Goal: Task Accomplishment & Management: Complete application form

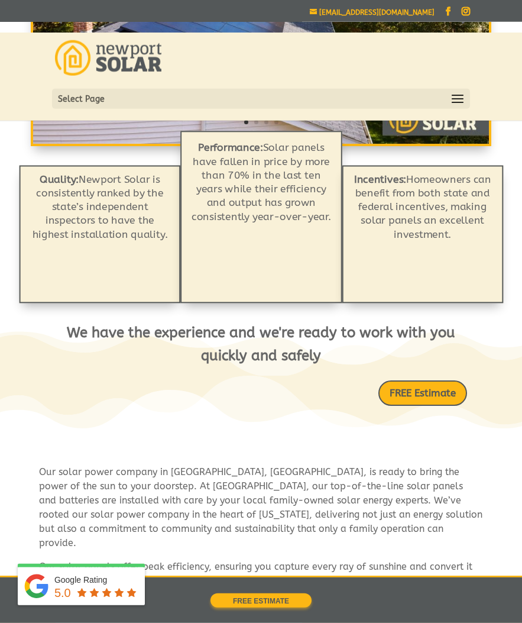
scroll to position [280, 0]
click at [443, 391] on link "FREE Estimate" at bounding box center [423, 392] width 89 height 25
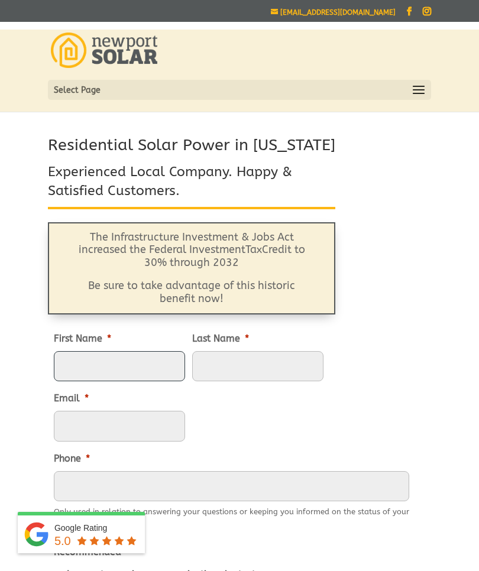
click at [149, 382] on input "First Name *" at bounding box center [119, 366] width 131 height 31
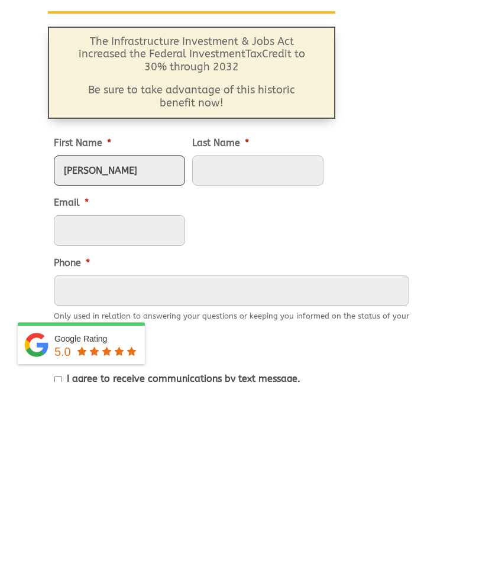
type input "[PERSON_NAME]"
click at [280, 345] on input "Last Name *" at bounding box center [257, 360] width 131 height 31
type input "[PERSON_NAME]"
click at [158, 405] on input "Email *" at bounding box center [119, 420] width 131 height 31
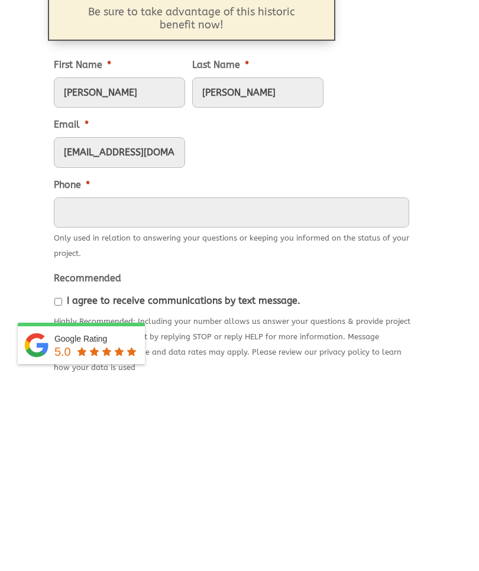
scroll to position [85, 0]
type input "[EMAIL_ADDRESS][DOMAIN_NAME]"
click at [198, 386] on input "Phone *" at bounding box center [231, 401] width 355 height 31
type input "[PHONE_NUMBER]"
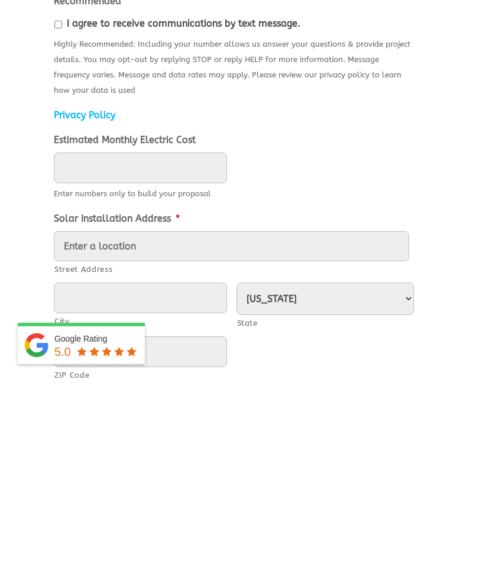
scroll to position [364, 0]
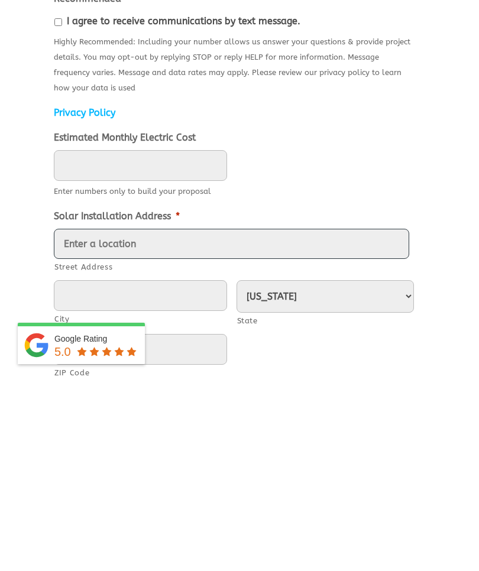
click at [221, 418] on input "Street Address" at bounding box center [231, 433] width 355 height 31
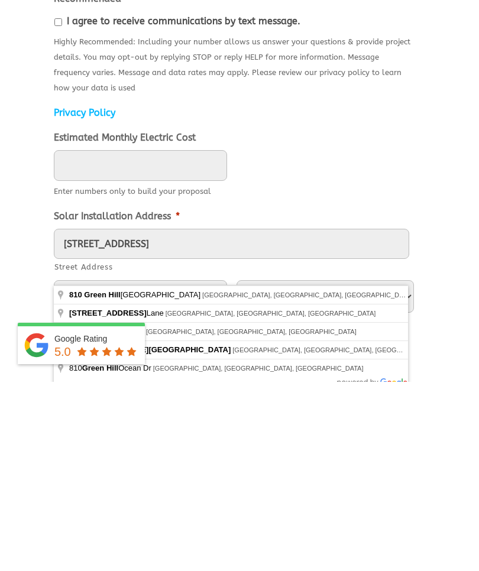
type input "[STREET_ADDRESS]"
type input "[GEOGRAPHIC_DATA]"
type input "02879"
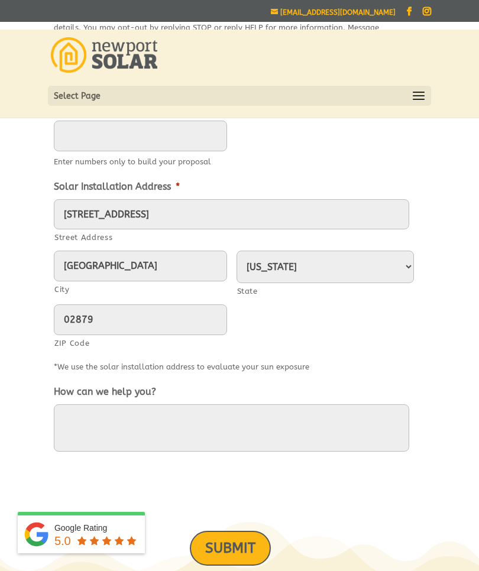
scroll to position [603, 0]
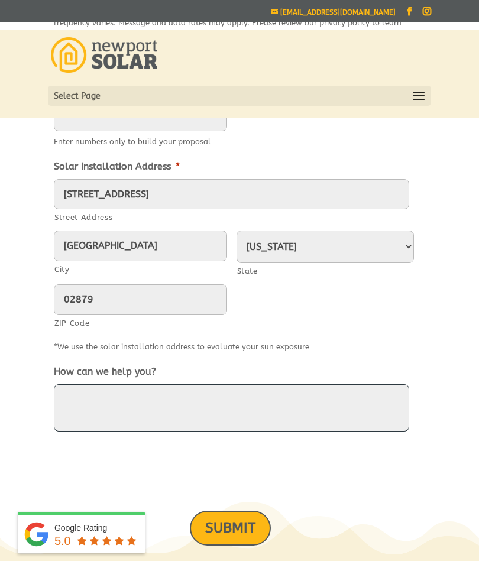
click at [166, 425] on textarea "How can we help you?" at bounding box center [231, 407] width 355 height 47
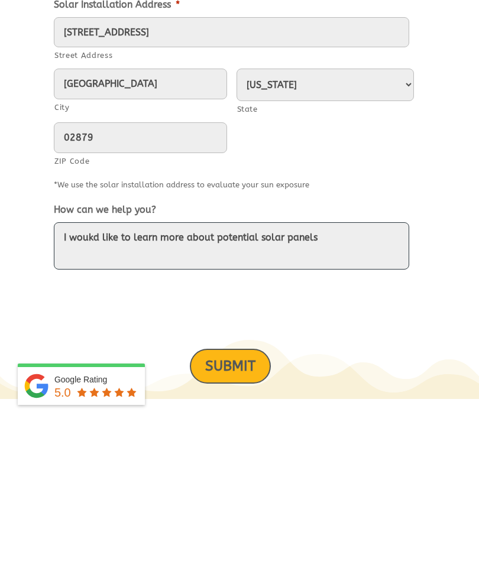
click at [87, 371] on textarea "I woukd like to learn more about potential solar panels" at bounding box center [231, 394] width 355 height 47
click at [355, 371] on textarea "I would like to learn more about potential solar panels" at bounding box center [231, 394] width 355 height 47
click at [347, 371] on textarea "I would like to learn more about potential solar panels invstment." at bounding box center [231, 394] width 355 height 47
click at [399, 371] on textarea "I would like to learn more about potential solar panels investment." at bounding box center [231, 394] width 355 height 47
type textarea "I would like to learn more about potential solar panels investment."
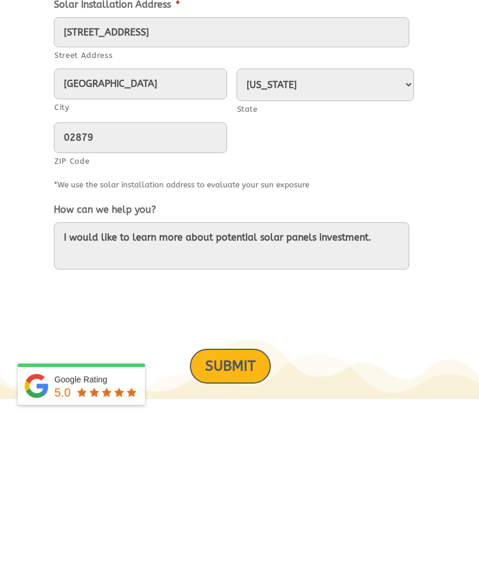
click at [240, 497] on input "SUBMIT" at bounding box center [230, 514] width 81 height 35
